Goal: Navigation & Orientation: Go to known website

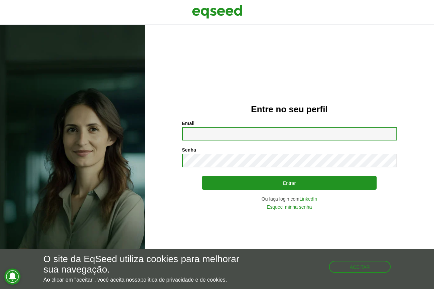
type input "**********"
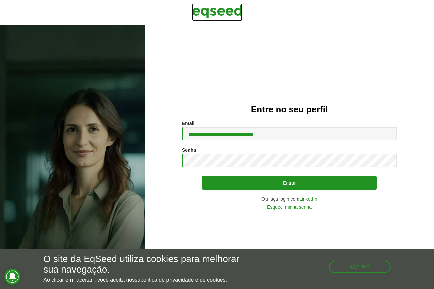
click at [215, 9] on img at bounding box center [217, 11] width 50 height 17
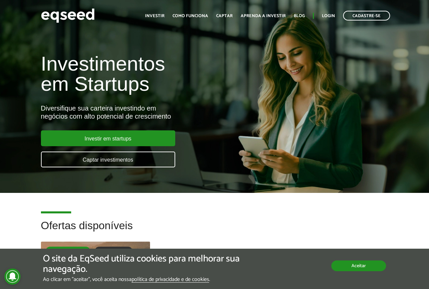
click at [361, 266] on button "Aceitar" at bounding box center [358, 265] width 55 height 11
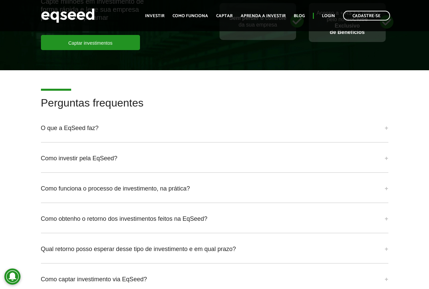
scroll to position [1594, 0]
